Goal: Transaction & Acquisition: Purchase product/service

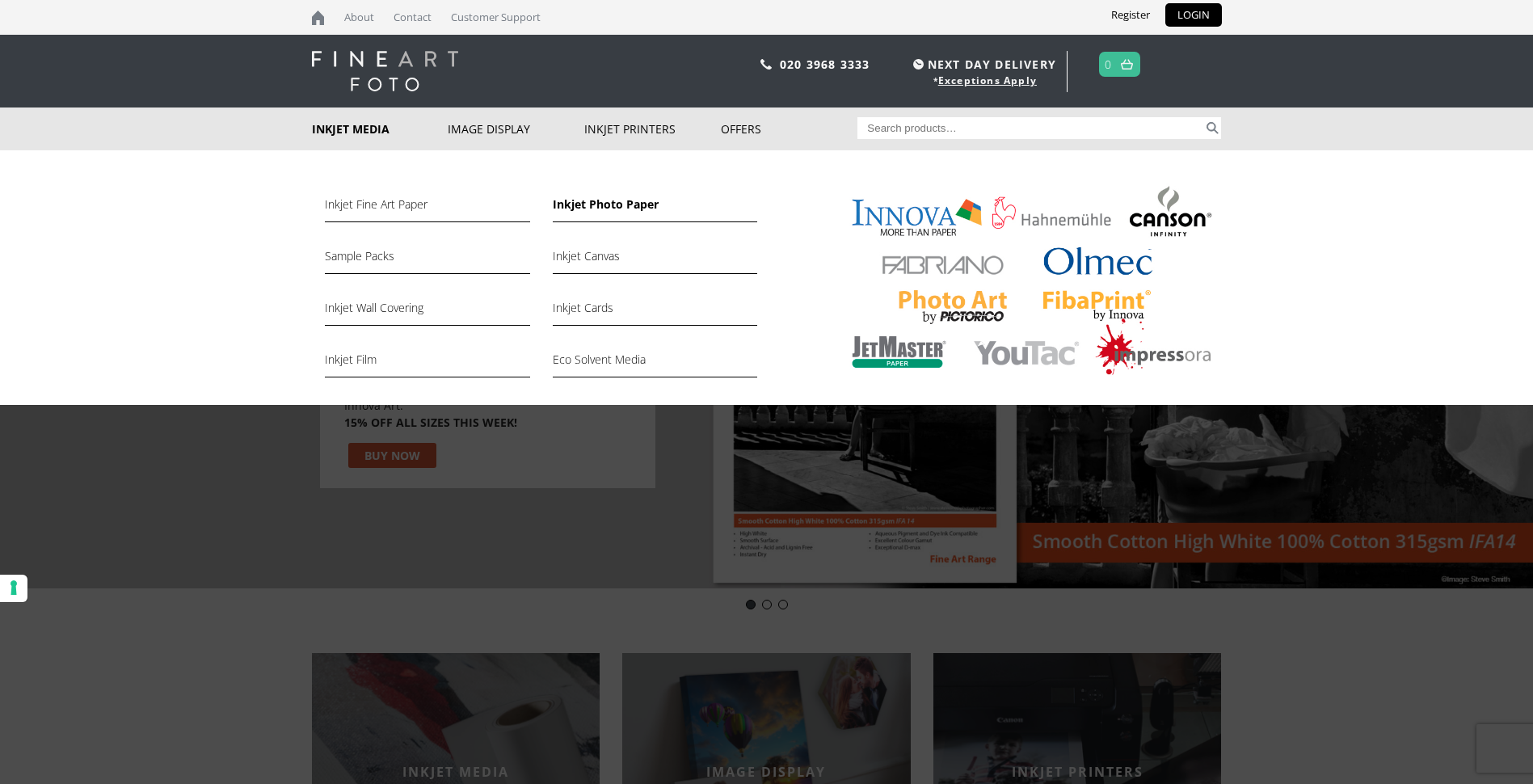
click at [583, 207] on link "Inkjet Photo Paper" at bounding box center [655, 208] width 204 height 28
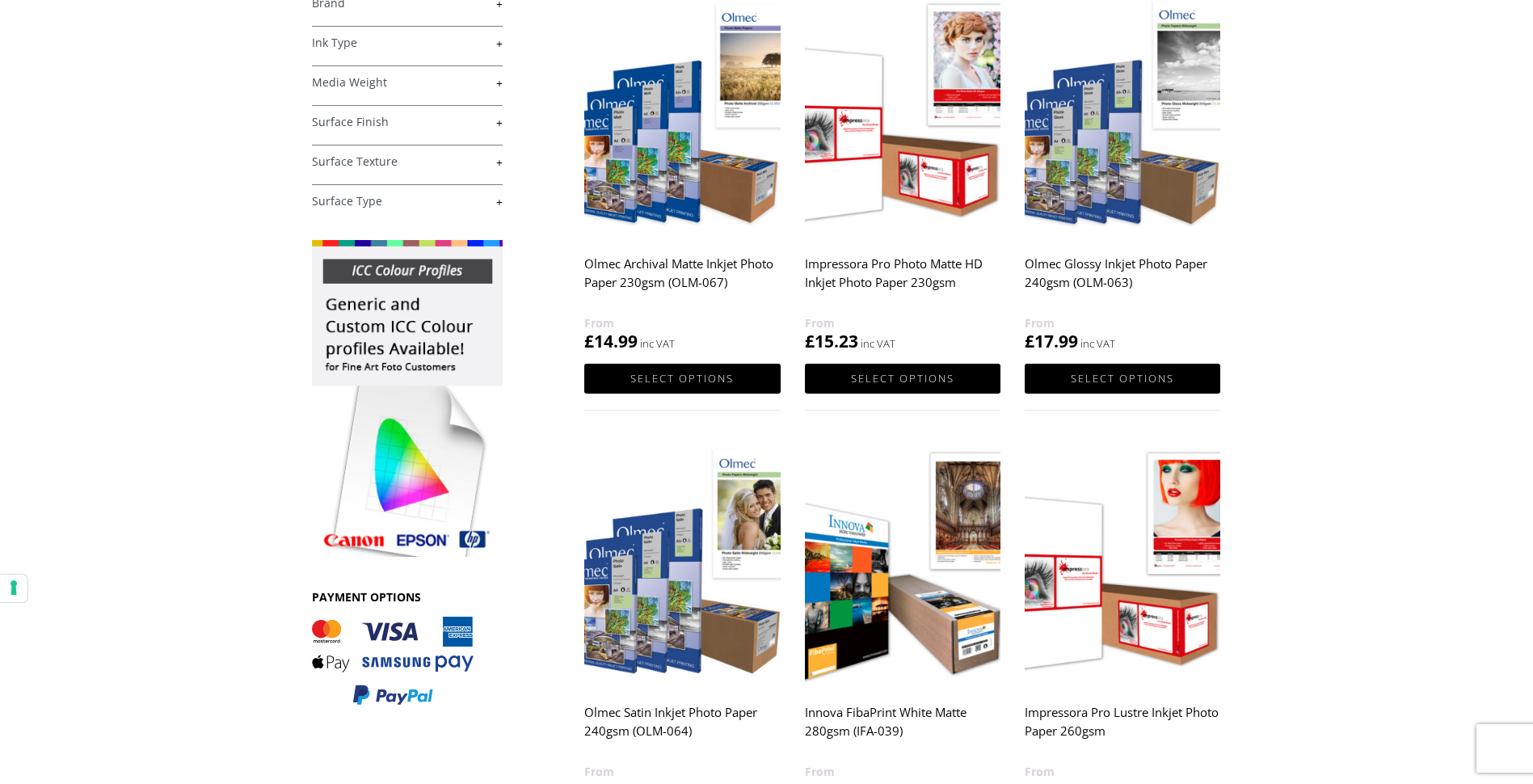
scroll to position [81, 0]
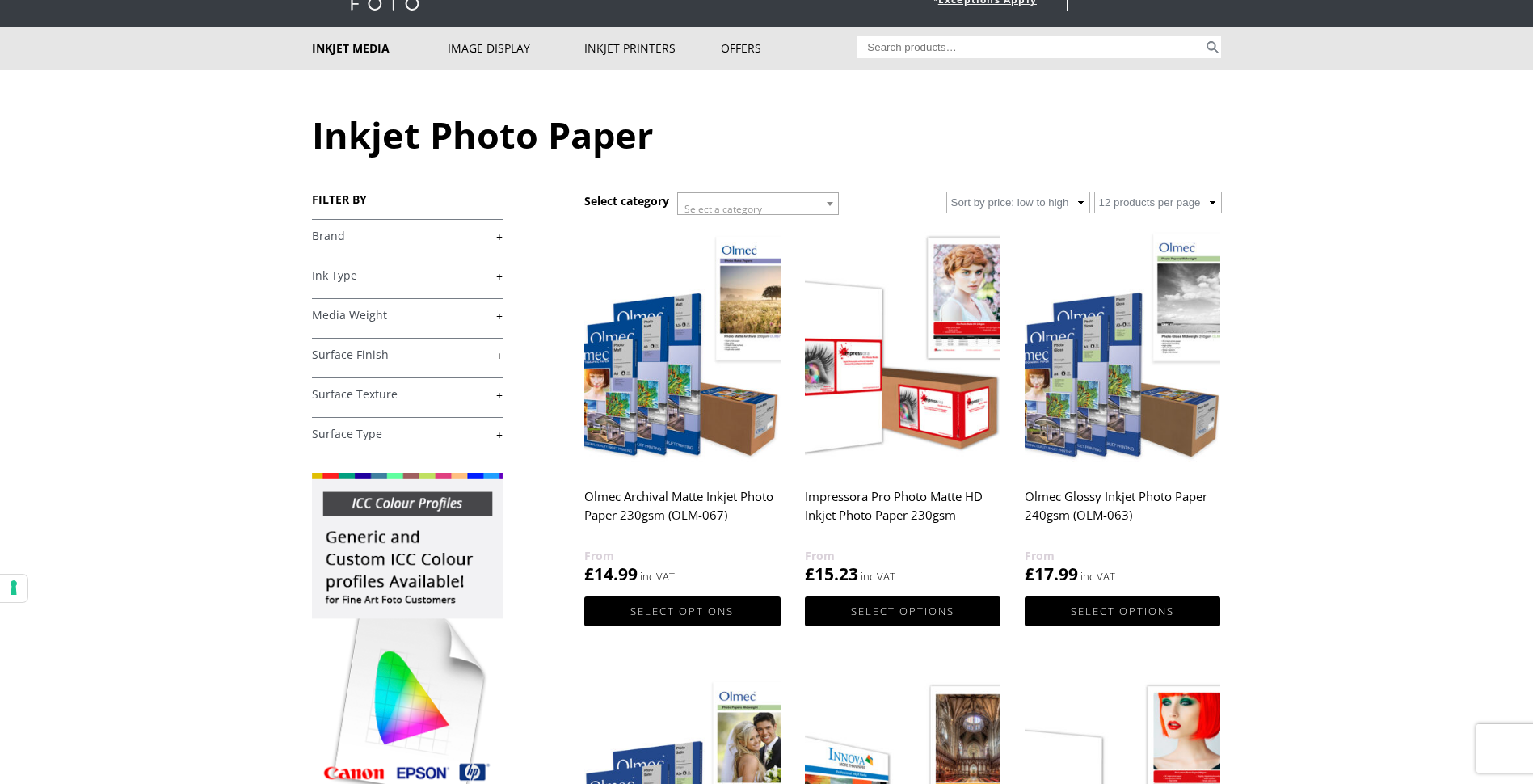
click at [496, 235] on link "+" at bounding box center [408, 236] width 191 height 15
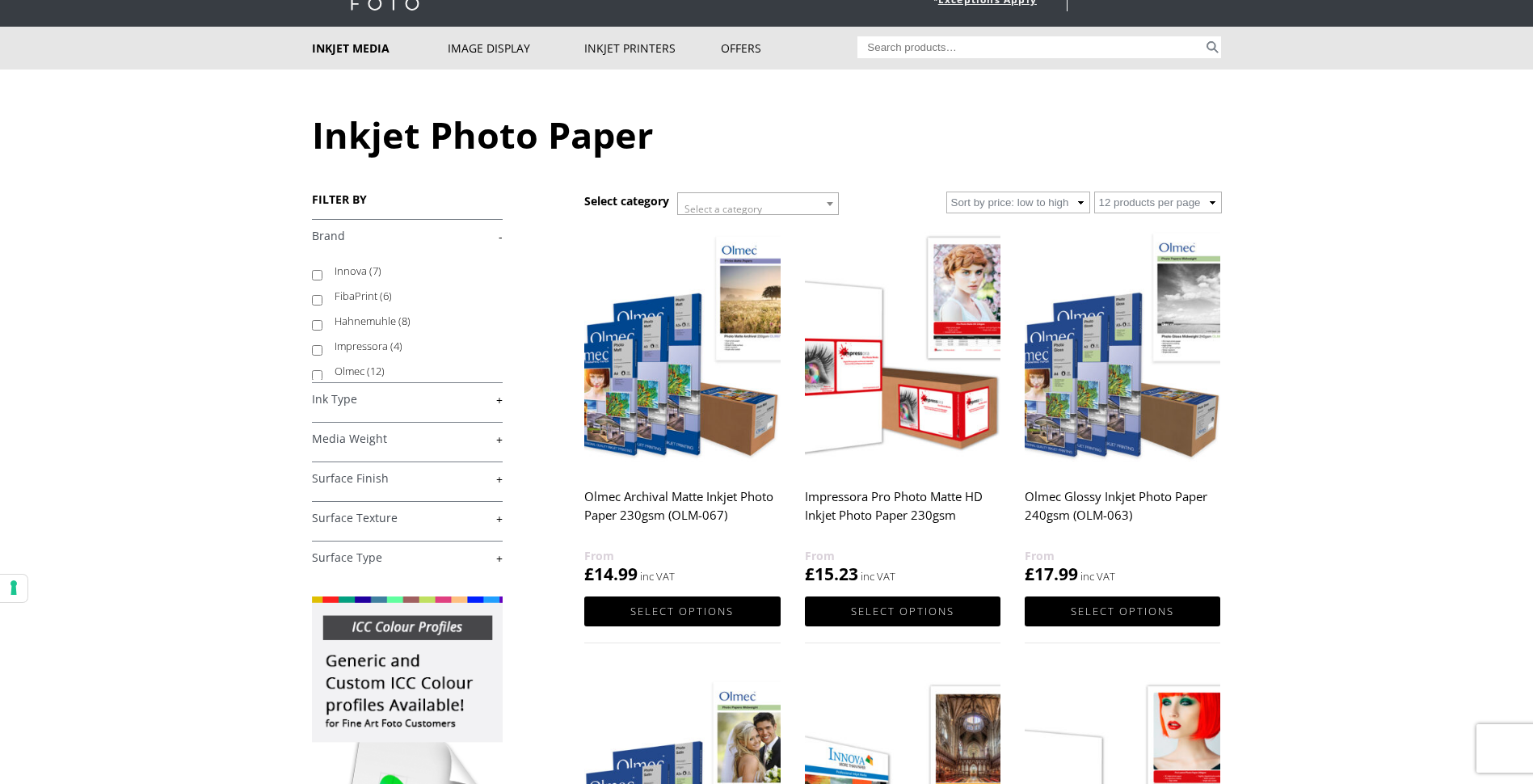
click at [313, 373] on input "Olmec (12)" at bounding box center [317, 375] width 11 height 11
checkbox input "true"
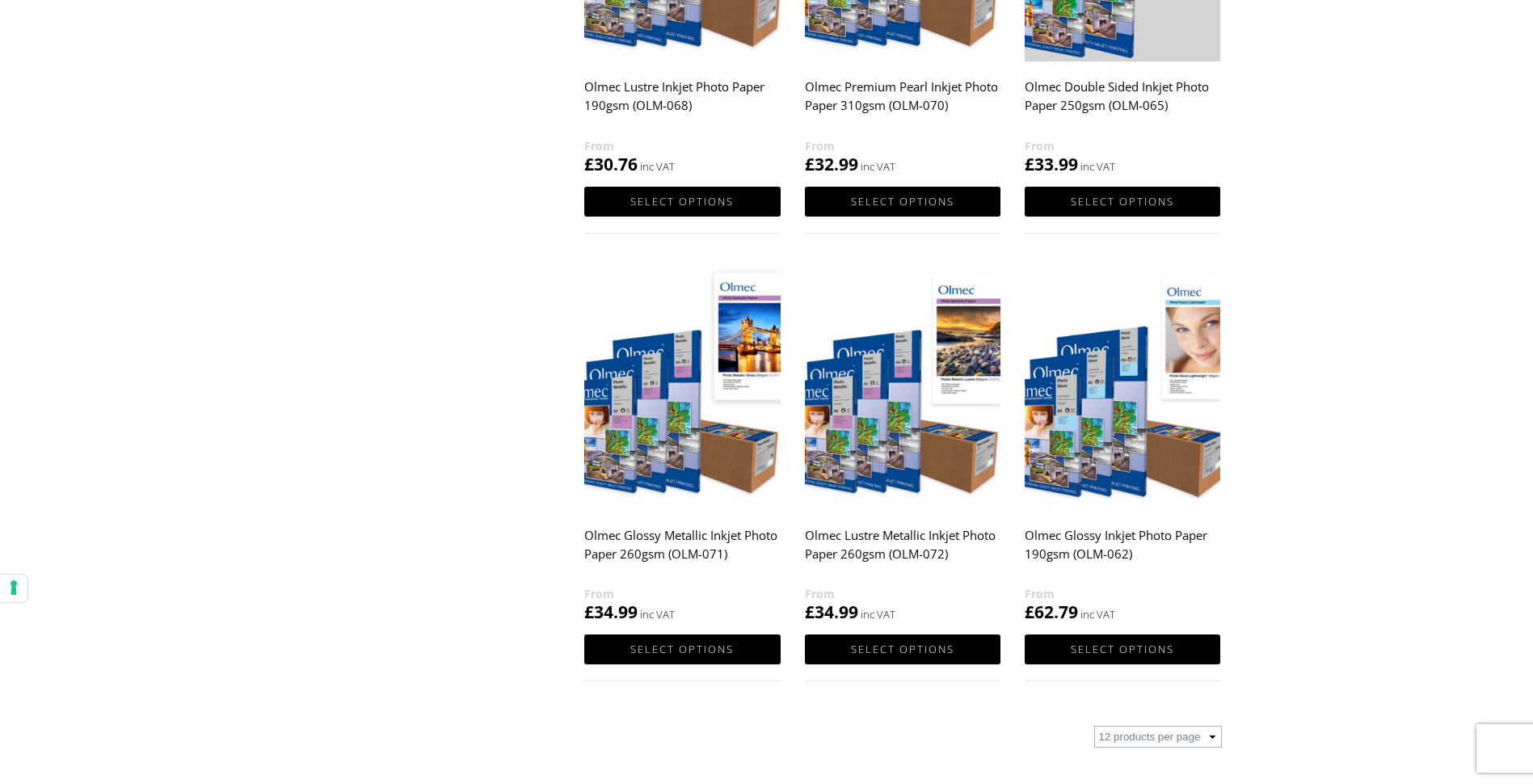
scroll to position [1373, 0]
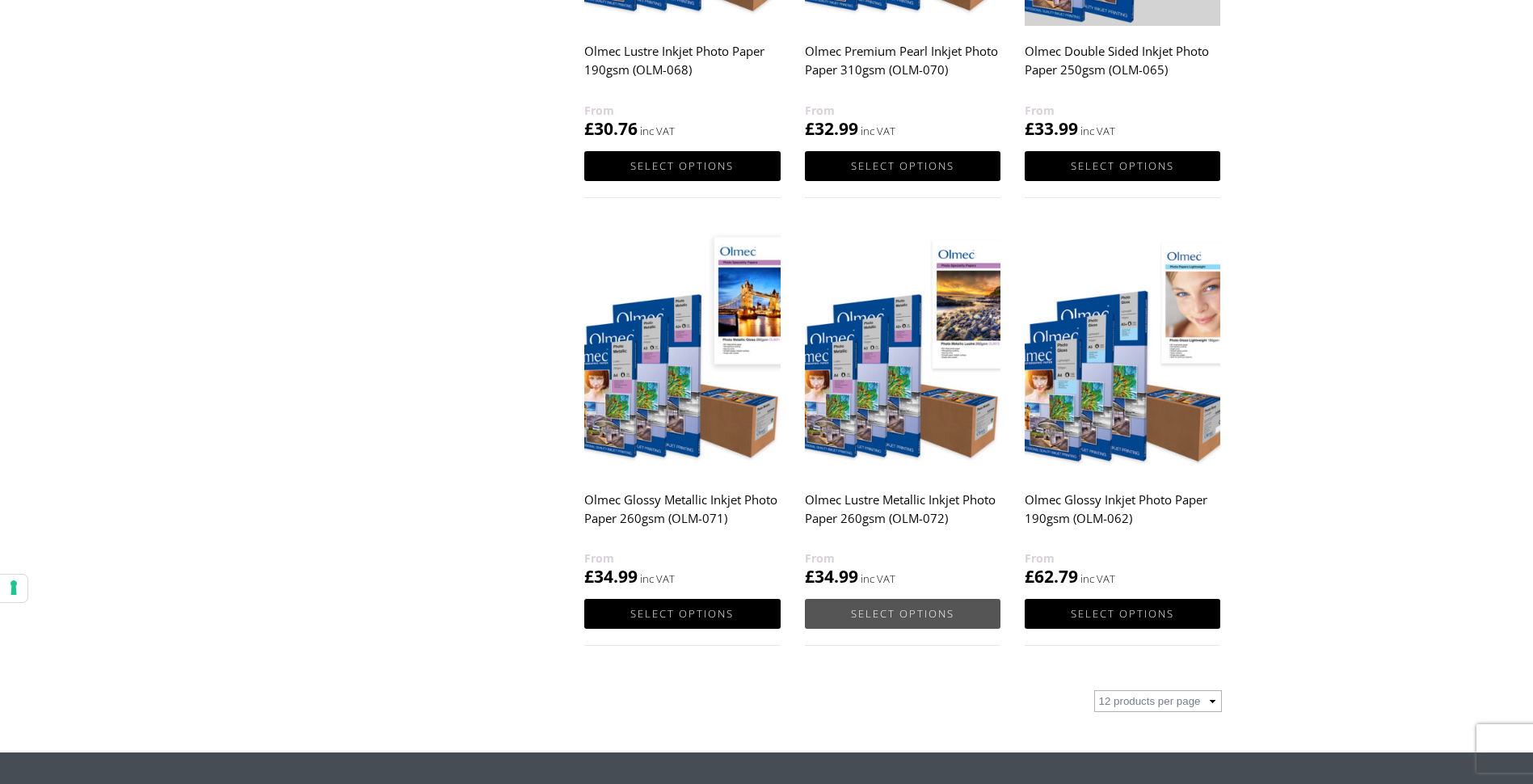
click at [903, 609] on link "Select options" at bounding box center [902, 613] width 196 height 30
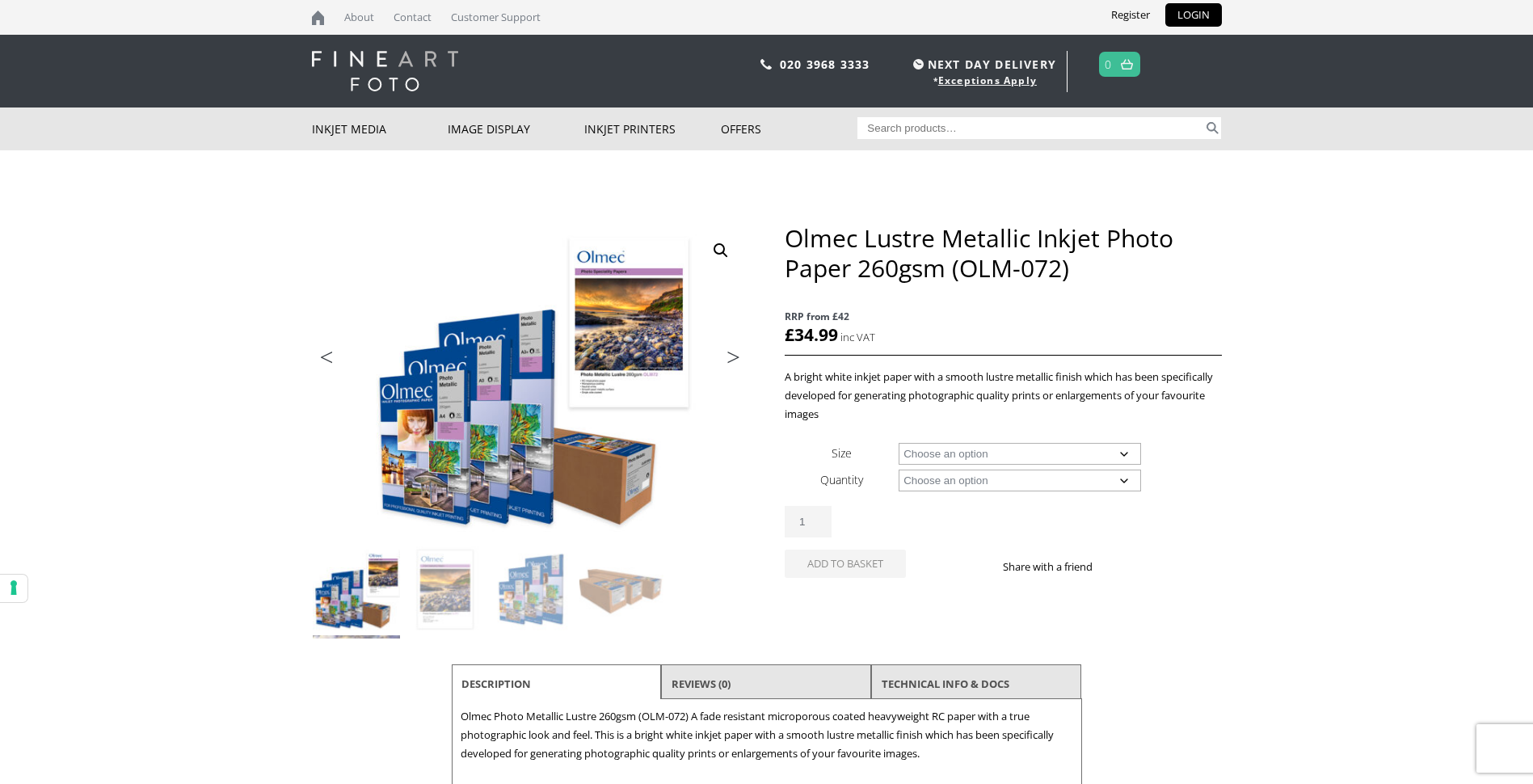
click at [1126, 452] on select "Choose an option A4 Sheet A3 Sheet A3+ Sheet A2 Sheet 17" Wide Roll 24" Wide Ro…" at bounding box center [1020, 454] width 243 height 22
click at [899, 443] on select "Choose an option A4 Sheet A3 Sheet A3+ Sheet A2 Sheet 17" Wide Roll 24" Wide Ro…" at bounding box center [1020, 454] width 243 height 22
select select "a4-sheet"
click at [1127, 479] on select "Choose an option 50 Sheets" at bounding box center [1020, 480] width 243 height 22
select select "50-sheets"
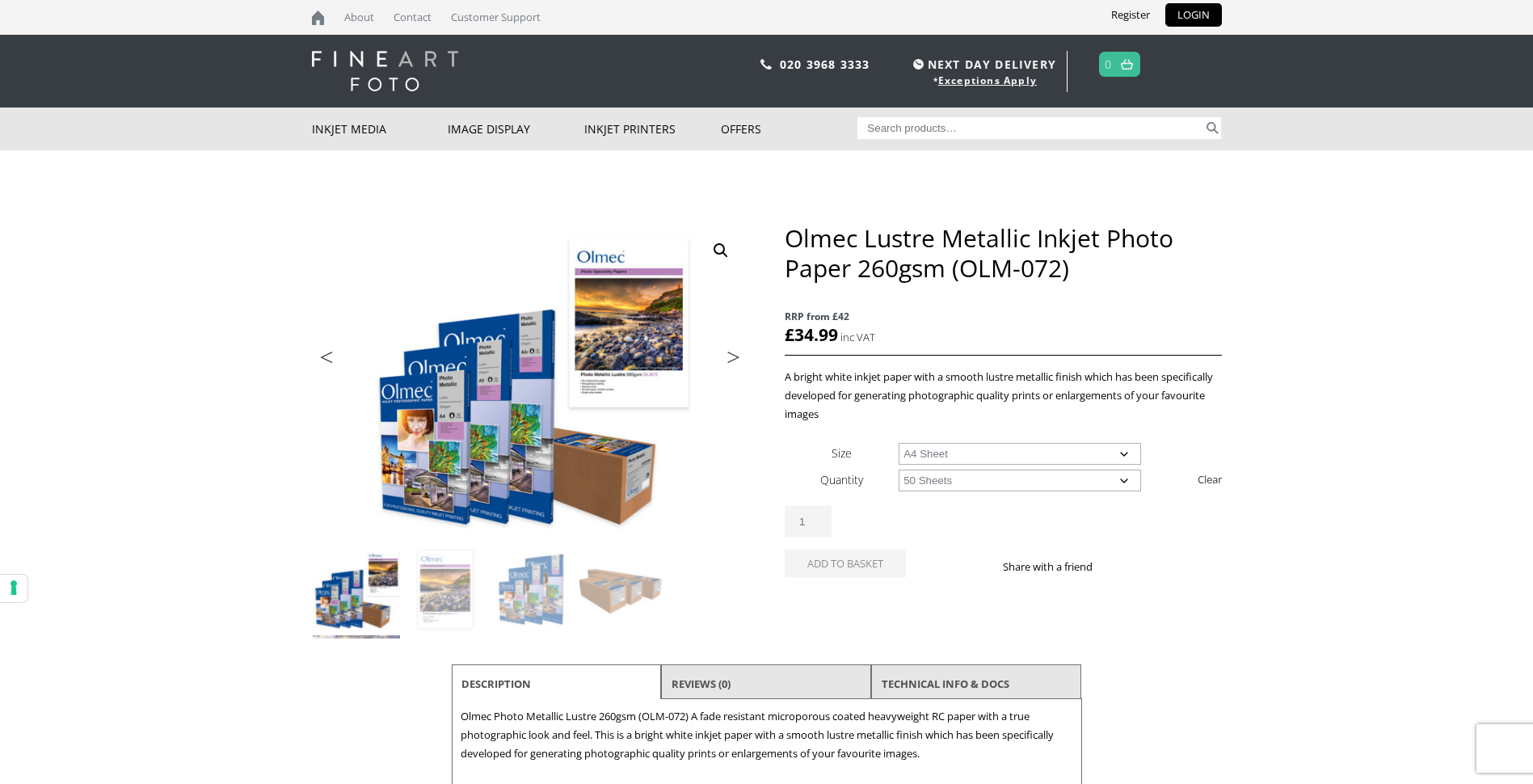
click at [899, 469] on select "Choose an option 50 Sheets" at bounding box center [1020, 480] width 243 height 22
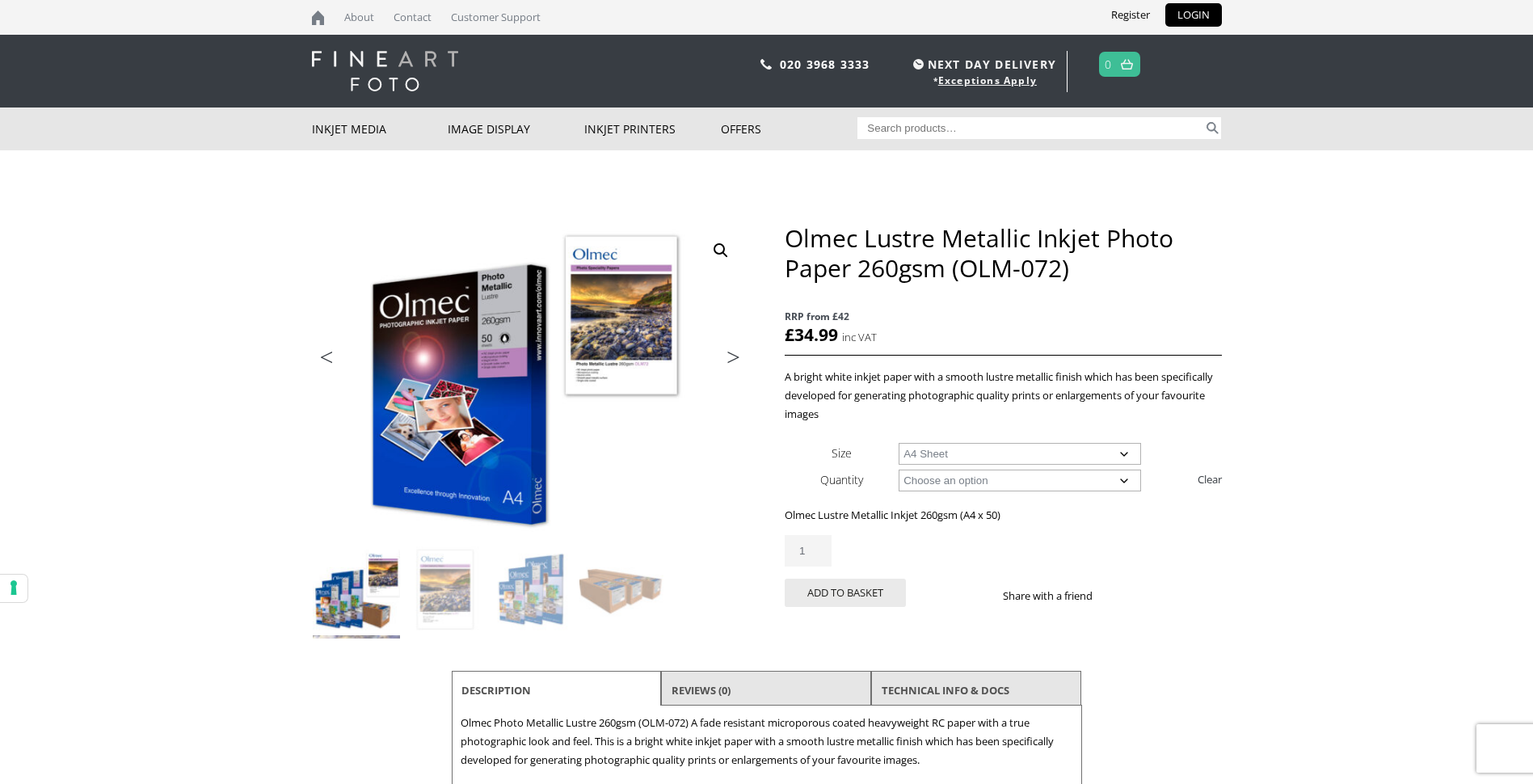
click at [1126, 452] on select "Choose an option A4 Sheet A3 Sheet A3+ Sheet A2 Sheet" at bounding box center [1020, 454] width 243 height 22
click at [899, 443] on select "Choose an option A4 Sheet A3 Sheet A3+ Sheet A2 Sheet" at bounding box center [1020, 454] width 243 height 22
click at [1130, 454] on select "Choose an option A4 Sheet A3 Sheet A3+ Sheet A2 Sheet" at bounding box center [1020, 454] width 243 height 22
click at [899, 443] on select "Choose an option A4 Sheet A3 Sheet A3+ Sheet A2 Sheet" at bounding box center [1020, 454] width 243 height 22
select select "a4-sheet"
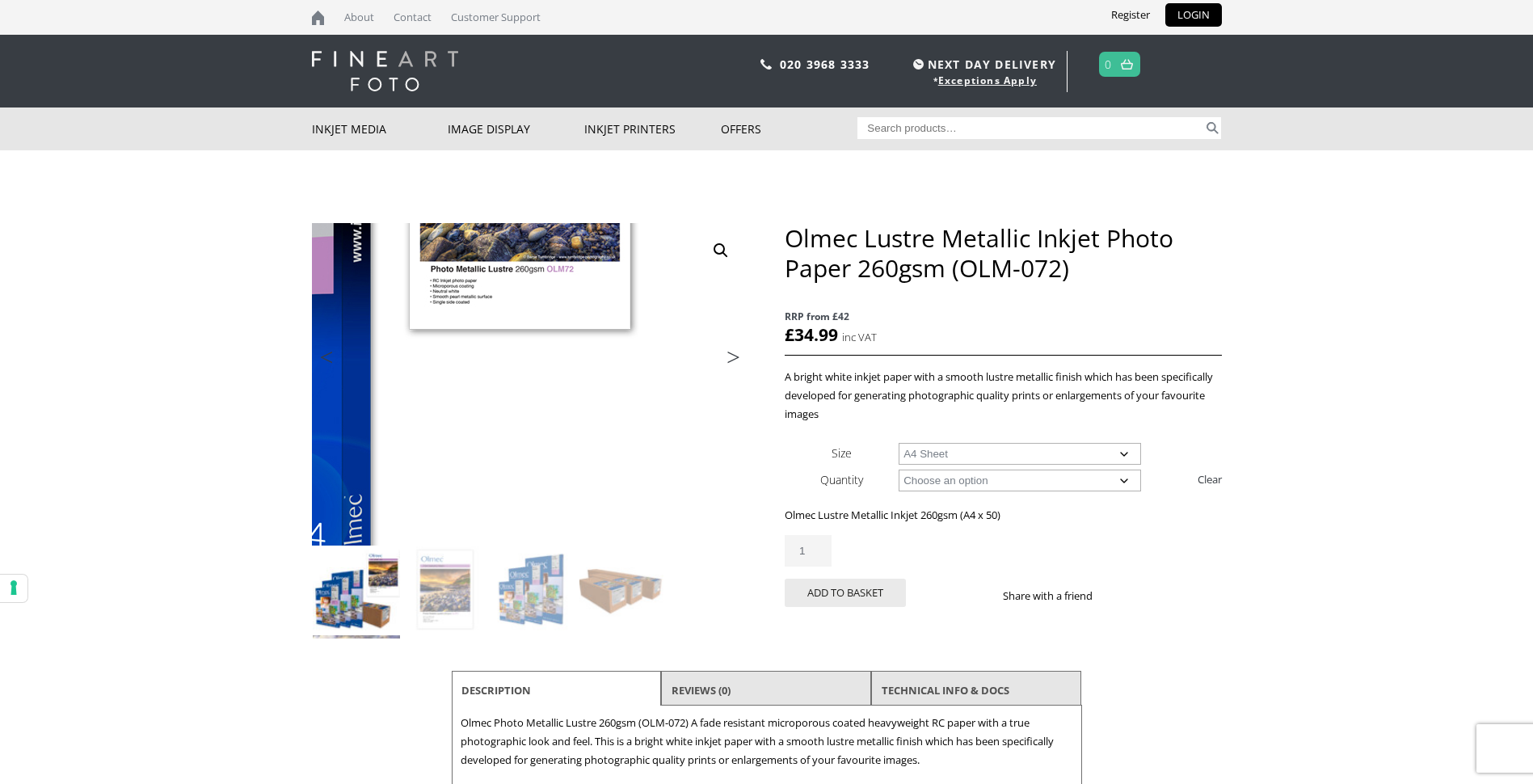
click at [724, 460] on img at bounding box center [339, 309] width 864 height 639
